Goal: Connect with others: Establish contact or relationships with other users

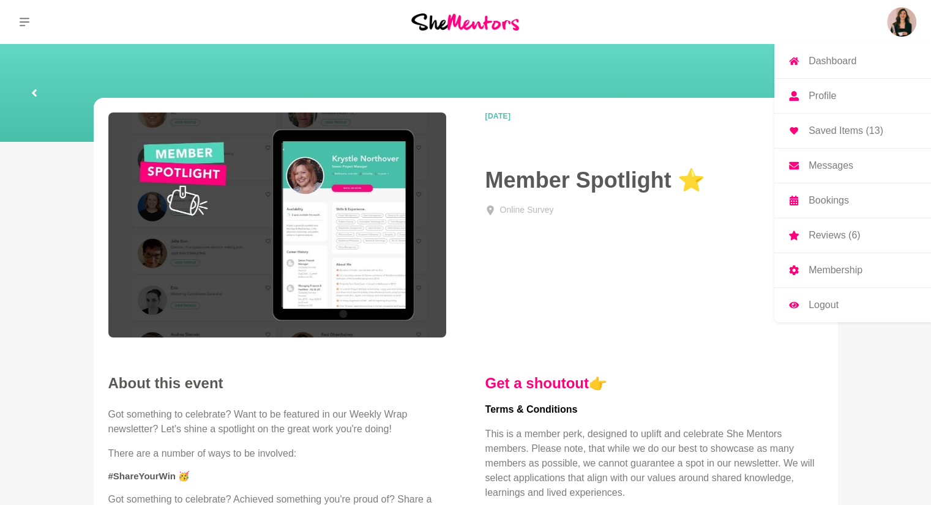
click at [871, 62] on link "Dashboard" at bounding box center [852, 61] width 157 height 34
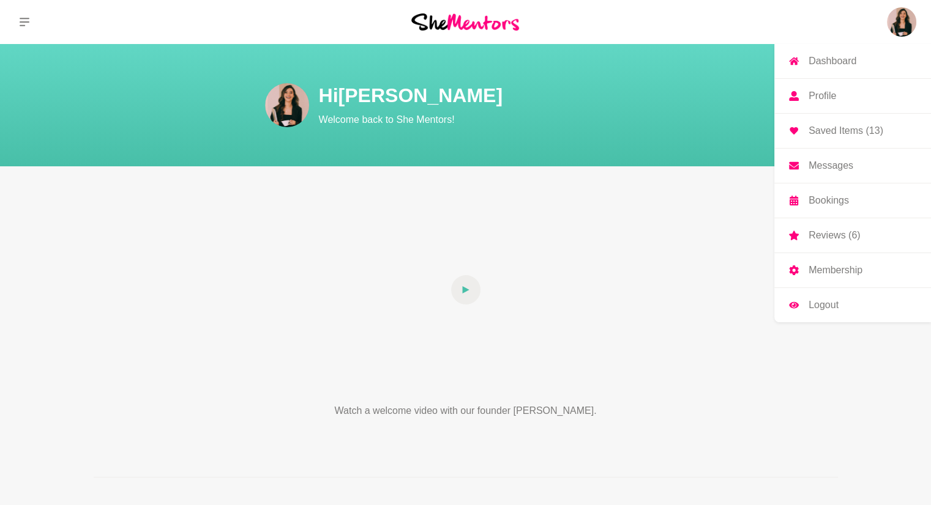
click at [832, 96] on p "Profile" at bounding box center [822, 96] width 28 height 10
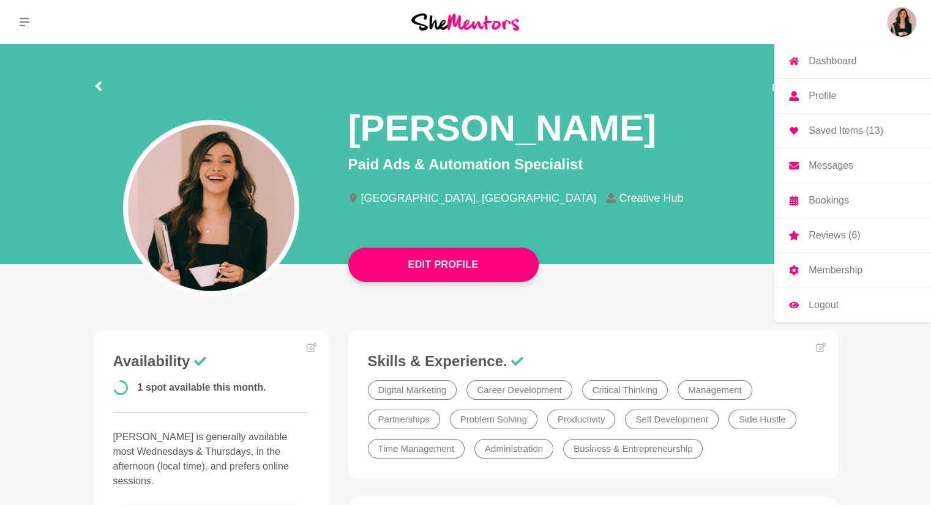
click at [805, 67] on link "Dashboard" at bounding box center [852, 61] width 157 height 34
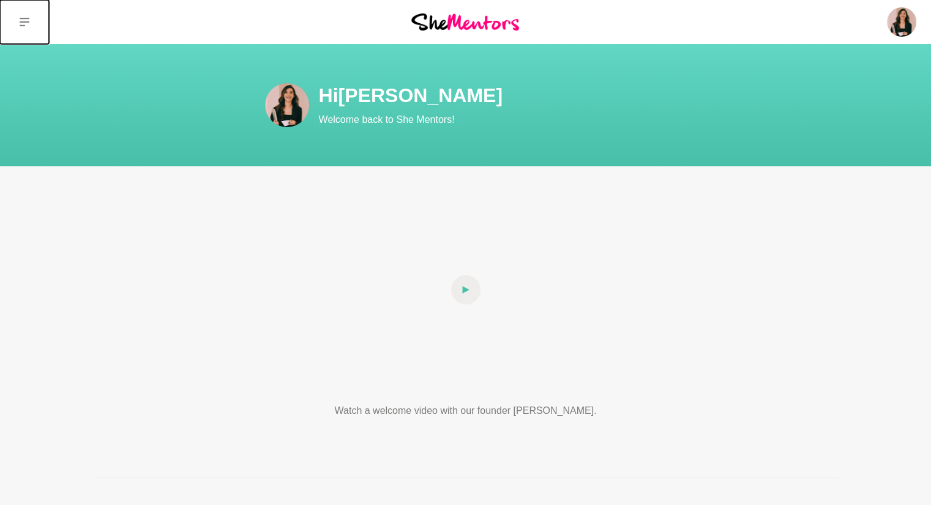
click at [29, 17] on button at bounding box center [24, 22] width 49 height 44
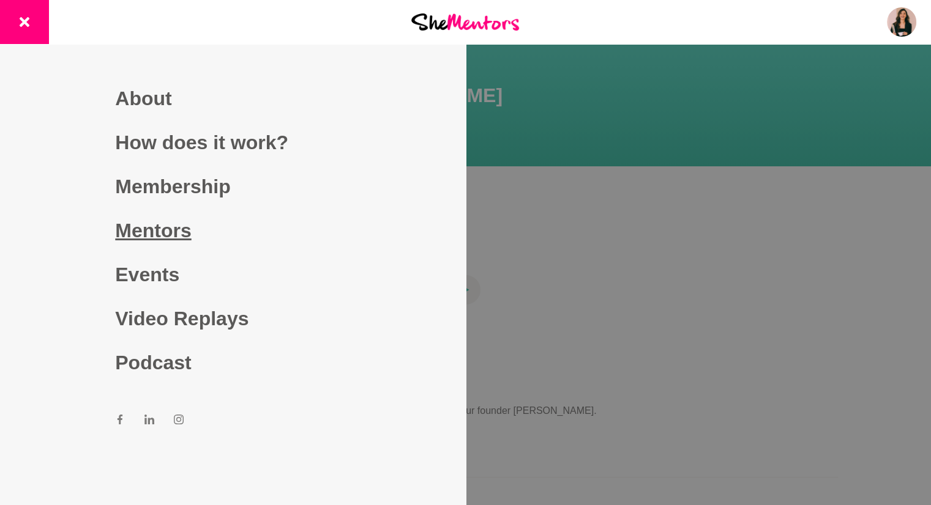
click at [135, 214] on link "Mentors" at bounding box center [232, 231] width 235 height 44
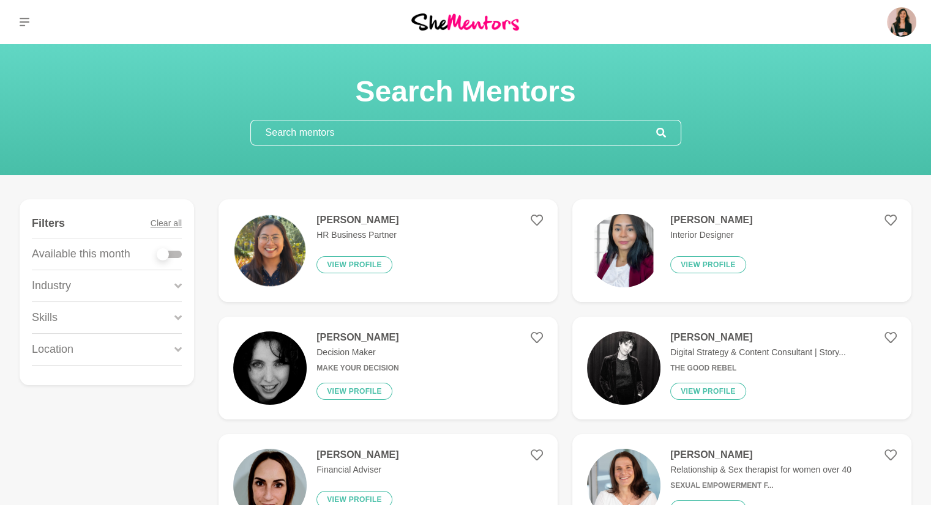
click at [329, 125] on input "text" at bounding box center [453, 133] width 405 height 24
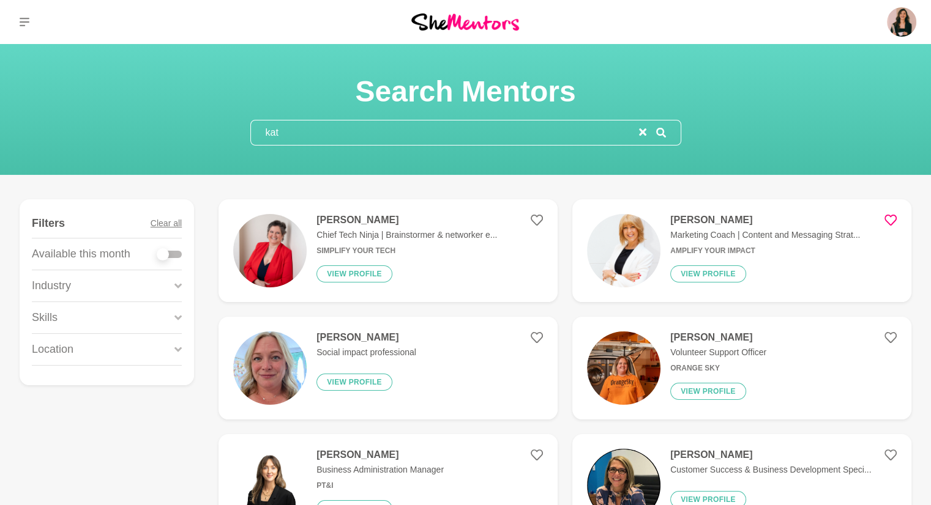
type input "kat"
click at [890, 222] on icon at bounding box center [890, 220] width 12 height 12
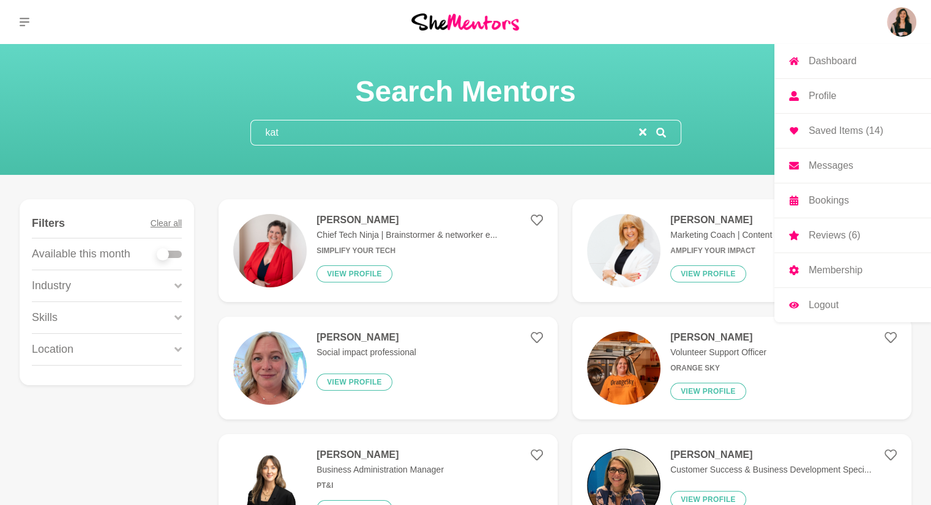
click at [899, 23] on img at bounding box center [901, 21] width 29 height 29
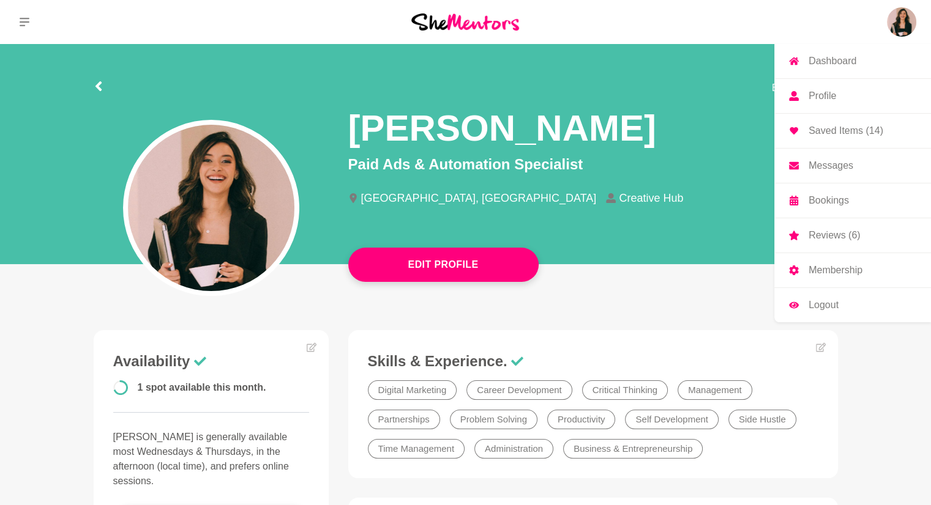
click at [830, 172] on link "Messages" at bounding box center [852, 166] width 157 height 34
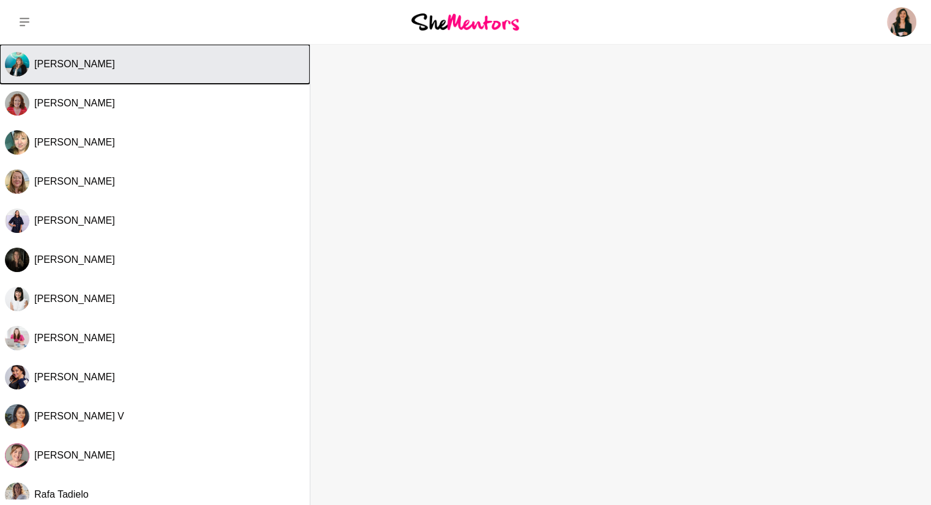
click at [223, 63] on div "[PERSON_NAME]" at bounding box center [169, 64] width 270 height 12
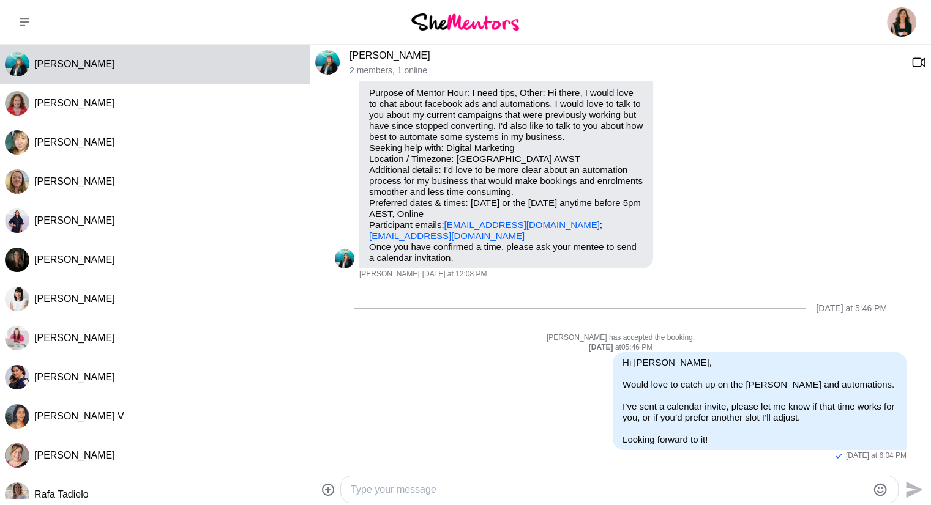
scroll to position [70, 0]
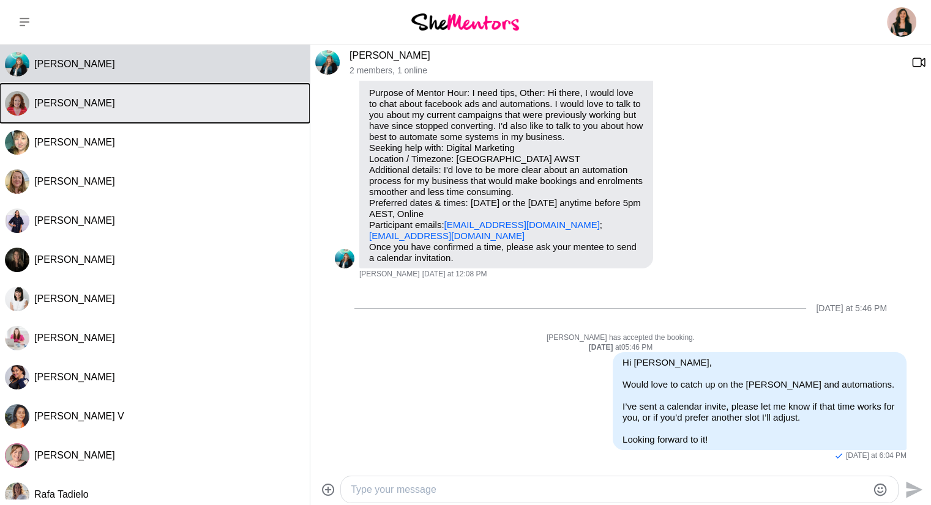
click at [223, 86] on button "[PERSON_NAME]" at bounding box center [155, 103] width 310 height 39
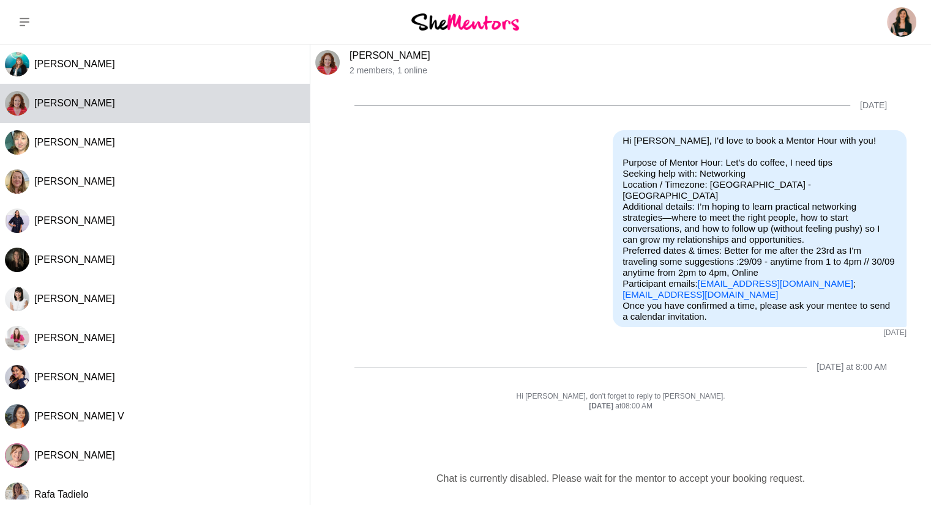
click at [449, 15] on img at bounding box center [465, 21] width 108 height 17
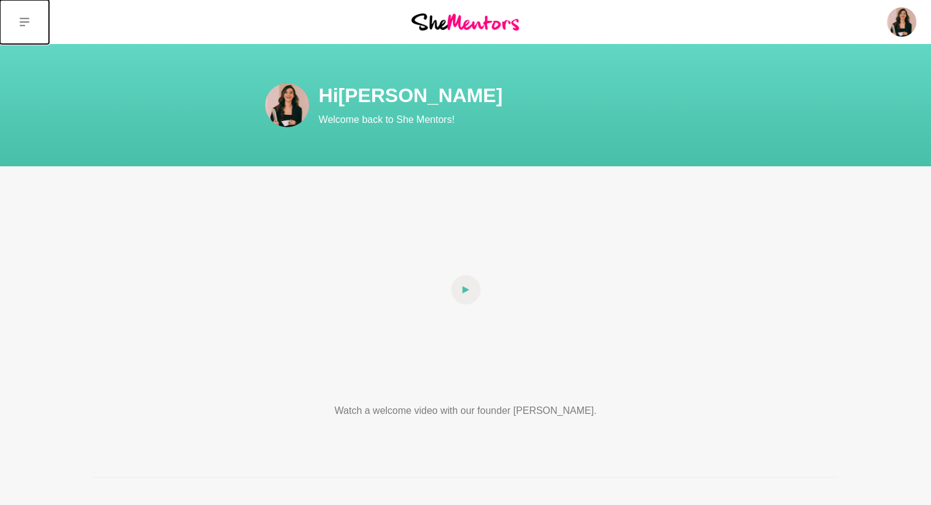
click at [20, 21] on icon at bounding box center [25, 22] width 10 height 9
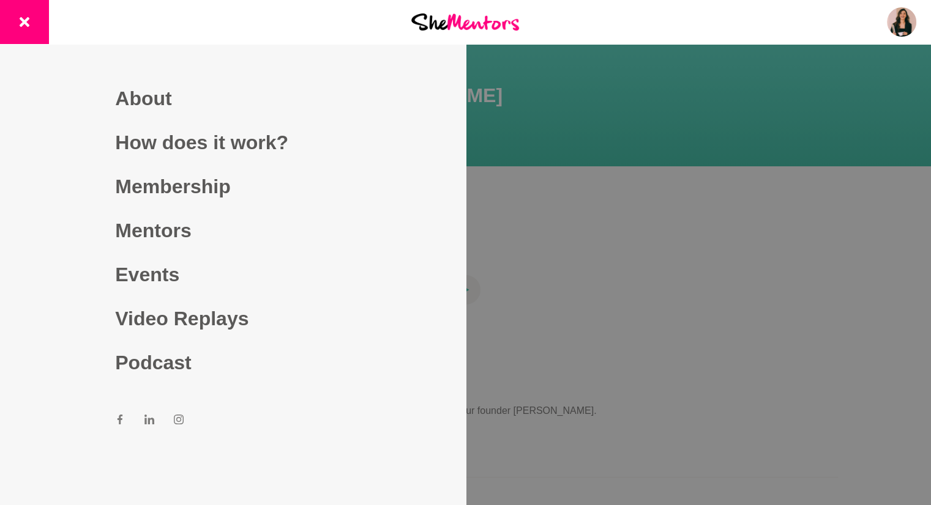
click at [448, 29] on img at bounding box center [465, 21] width 108 height 17
